Goal: Information Seeking & Learning: Learn about a topic

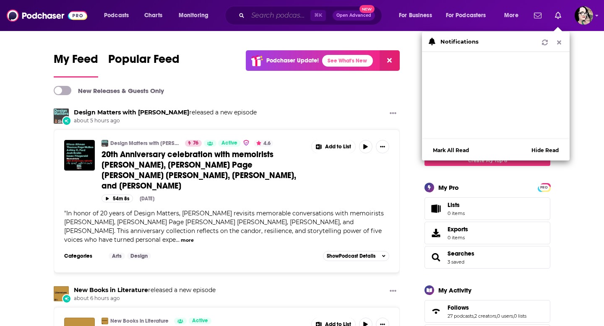
click at [290, 18] on input "Search podcasts, credits, & more..." at bounding box center [279, 15] width 62 height 13
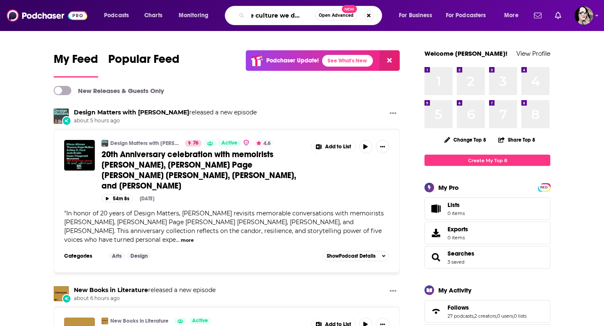
scroll to position [0, 11]
type input "the culture we deserve"
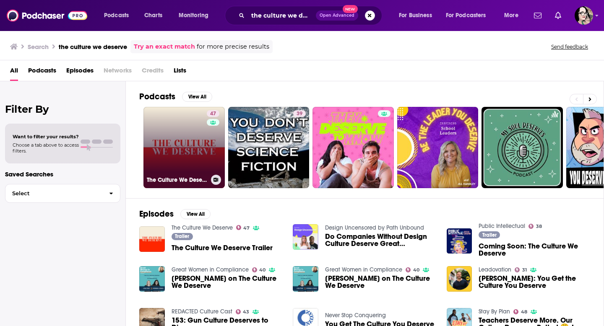
click at [168, 156] on link "47 The Culture We Deserve" at bounding box center [183, 147] width 81 height 81
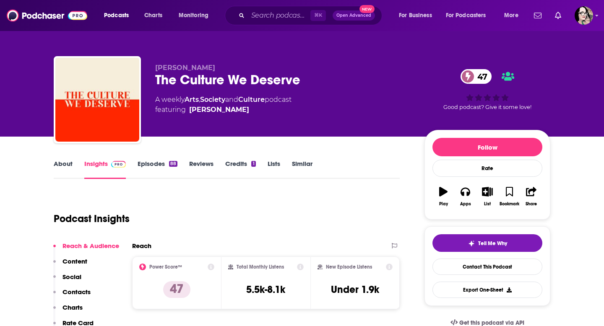
click at [150, 162] on link "Episodes 88" at bounding box center [157, 169] width 40 height 19
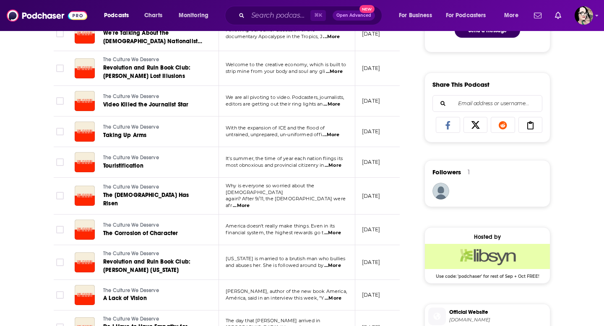
scroll to position [485, 0]
click at [337, 262] on span "...More" at bounding box center [332, 265] width 17 height 7
click at [177, 228] on td "The Culture We Deserve The Corrosion of Character" at bounding box center [143, 229] width 151 height 31
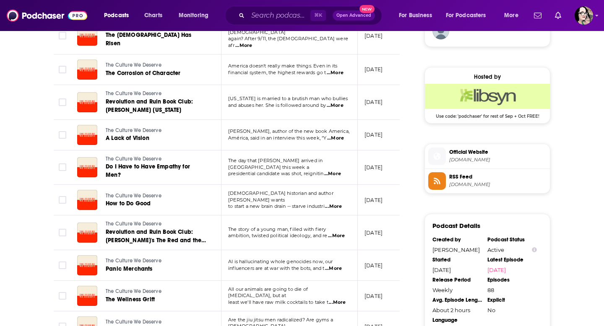
scroll to position [646, 0]
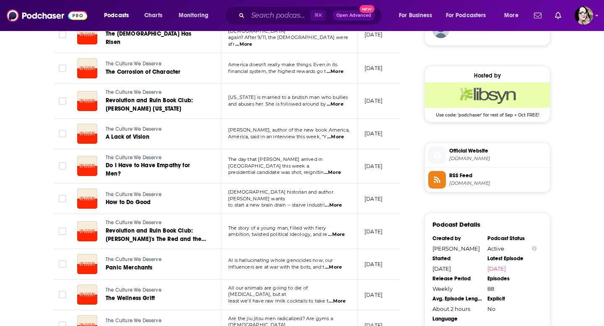
click at [344, 231] on span "...More" at bounding box center [336, 234] width 17 height 7
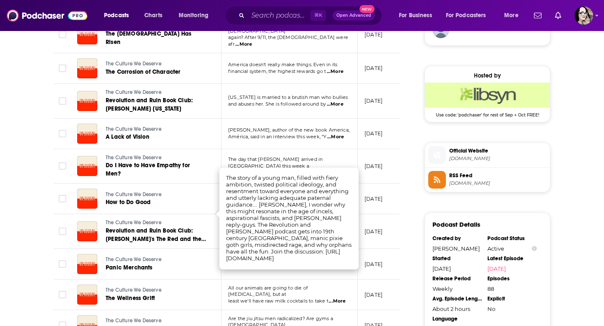
click at [190, 214] on td "The Culture We Deserve Revolution and Ruin Book Club: [PERSON_NAME]'s The Red a…" at bounding box center [145, 231] width 151 height 35
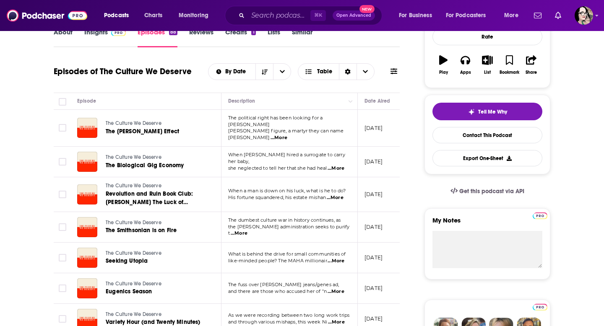
scroll to position [0, 0]
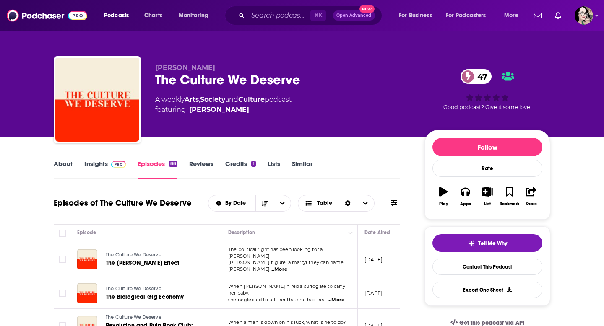
click at [231, 162] on link "Credits 1" at bounding box center [240, 169] width 30 height 19
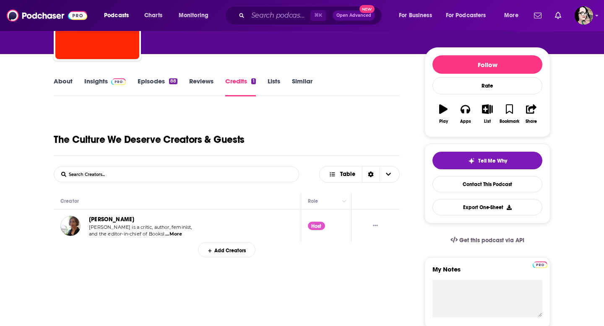
scroll to position [85, 0]
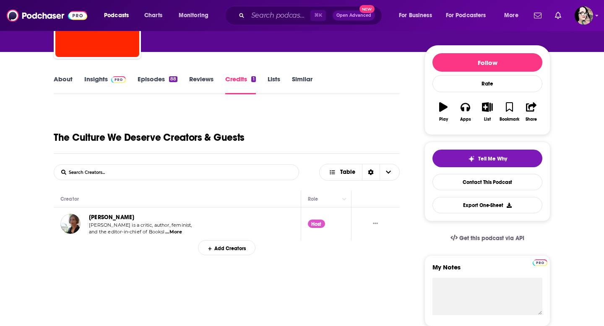
click at [99, 79] on link "Insights" at bounding box center [104, 84] width 41 height 19
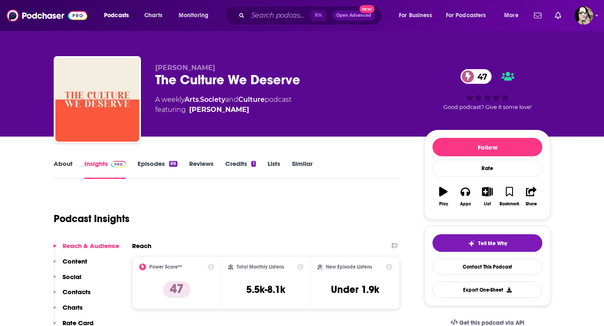
drag, startPoint x: 99, startPoint y: 79, endPoint x: 61, endPoint y: 81, distance: 37.4
click at [61, 81] on img "The Culture We Deserve" at bounding box center [97, 100] width 84 height 84
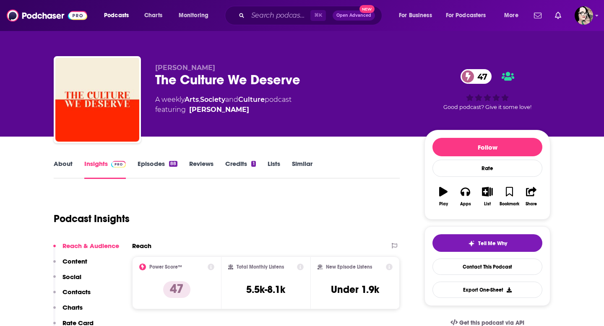
click at [60, 169] on link "About" at bounding box center [63, 169] width 19 height 19
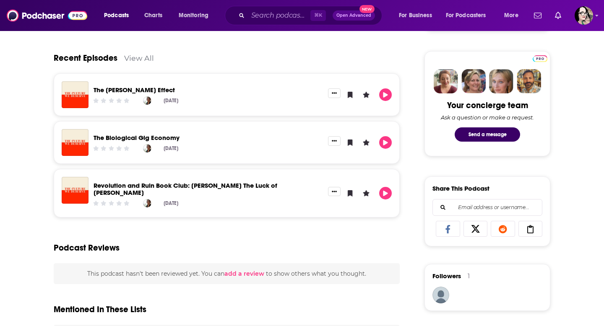
scroll to position [388, 0]
